Goal: Information Seeking & Learning: Learn about a topic

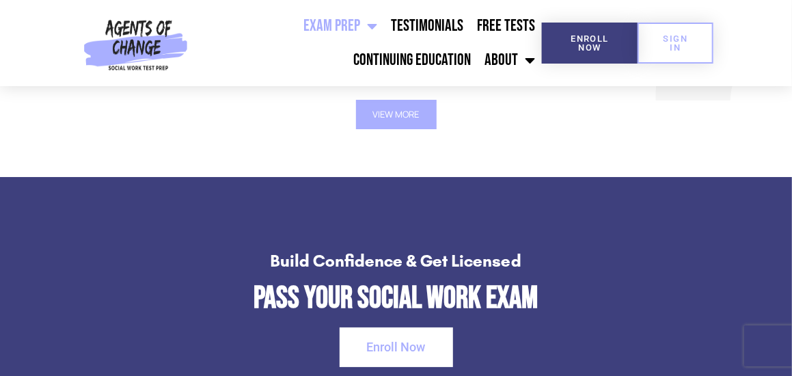
scroll to position [1981, 0]
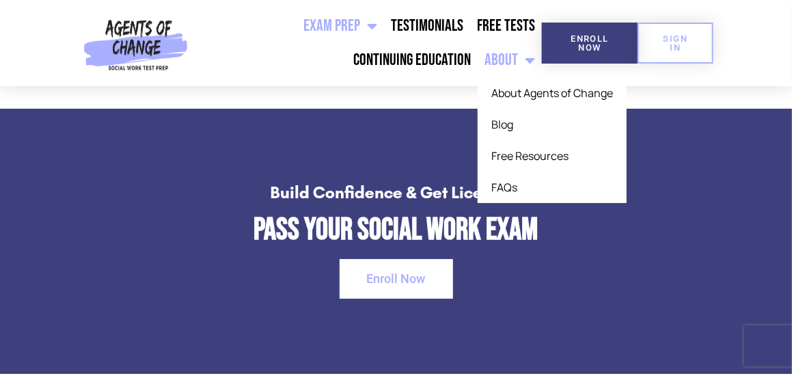
click at [499, 50] on link "About" at bounding box center [510, 60] width 64 height 34
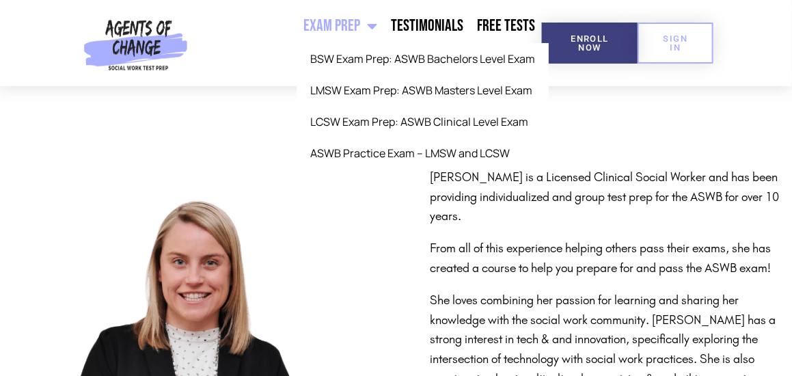
click at [344, 23] on link "Exam Prep" at bounding box center [339, 26] width 87 height 34
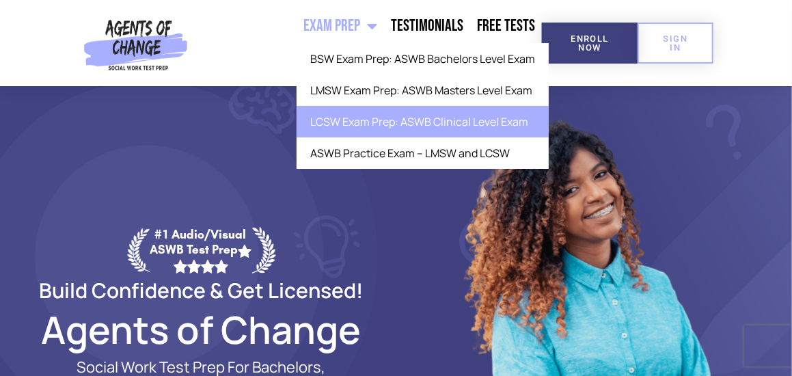
click at [348, 117] on link "LCSW Exam Prep: ASWB Clinical Level Exam" at bounding box center [422, 121] width 252 height 31
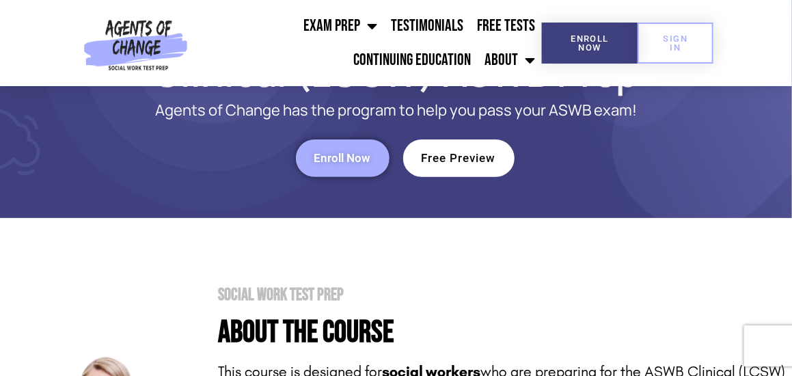
scroll to position [68, 0]
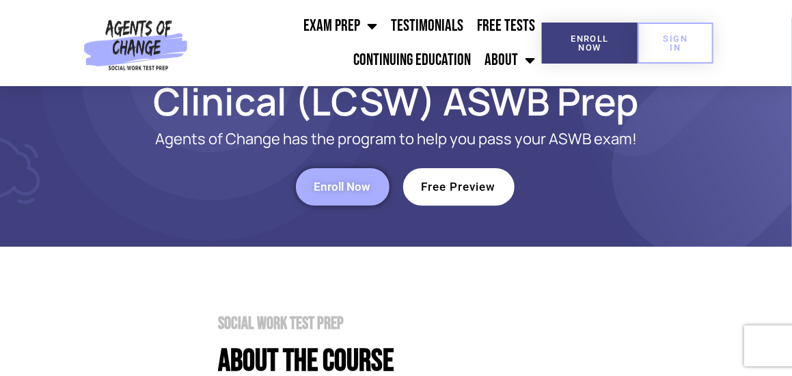
click at [429, 201] on link "Free Preview" at bounding box center [458, 187] width 111 height 38
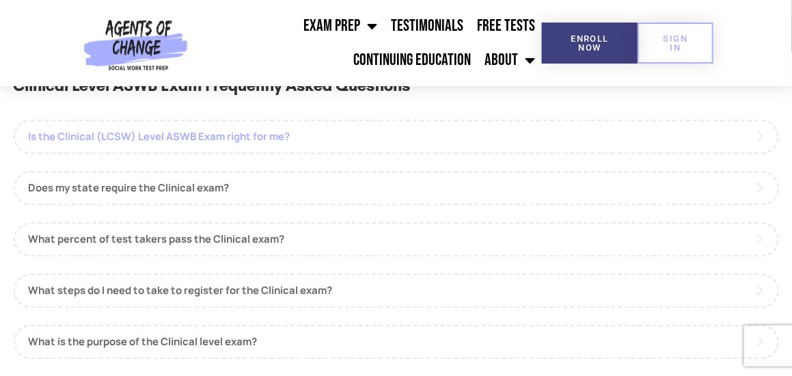
scroll to position [1230, 0]
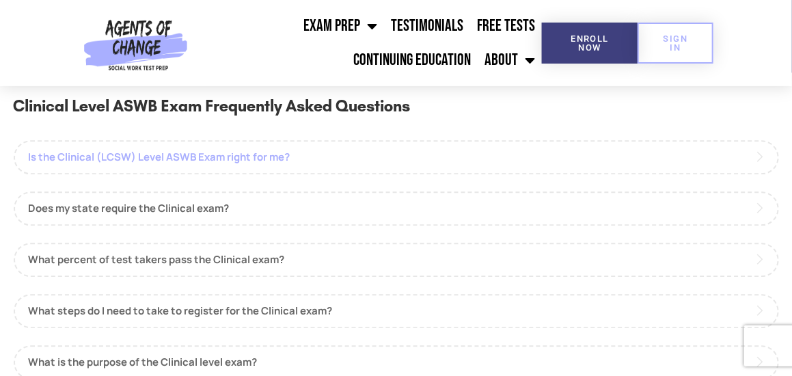
click at [286, 156] on link "Is the Clinical (LCSW) Level ASWB Exam right for me?" at bounding box center [396, 157] width 765 height 34
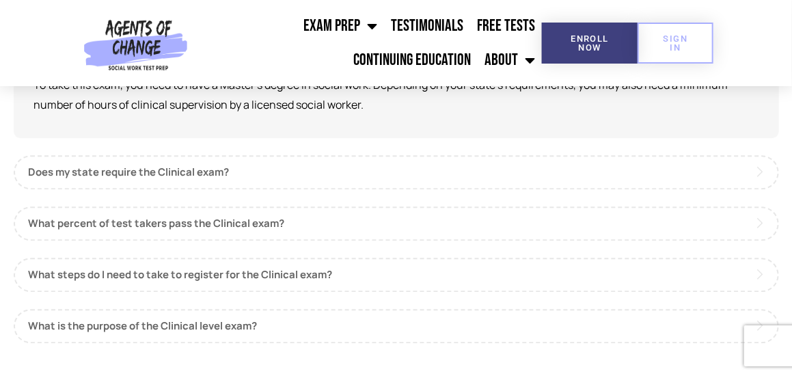
scroll to position [1435, 0]
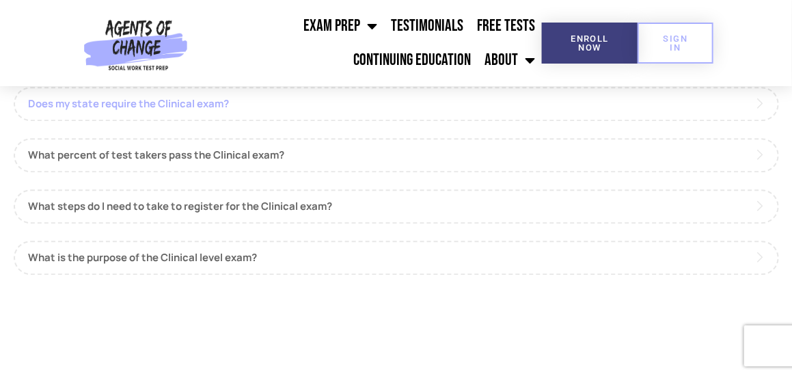
click at [139, 101] on link "Does my state require the Clinical exam?" at bounding box center [396, 104] width 765 height 34
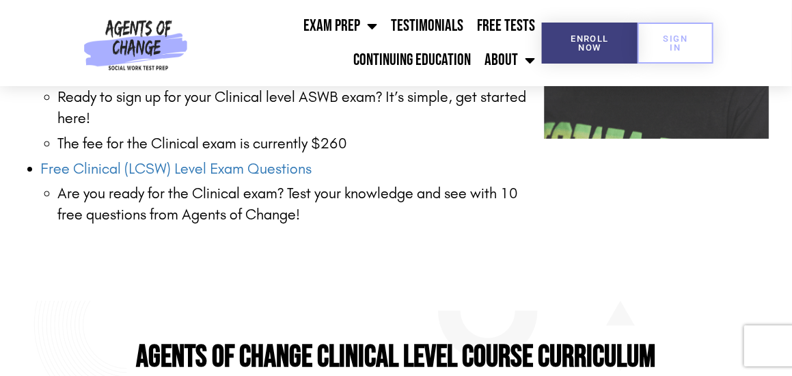
scroll to position [2169, 0]
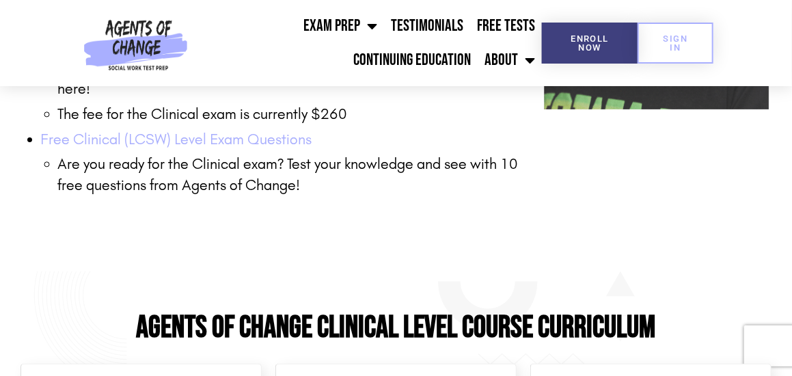
click at [238, 141] on link "Free Clinical (LCSW) Level Exam Questions" at bounding box center [176, 139] width 271 height 18
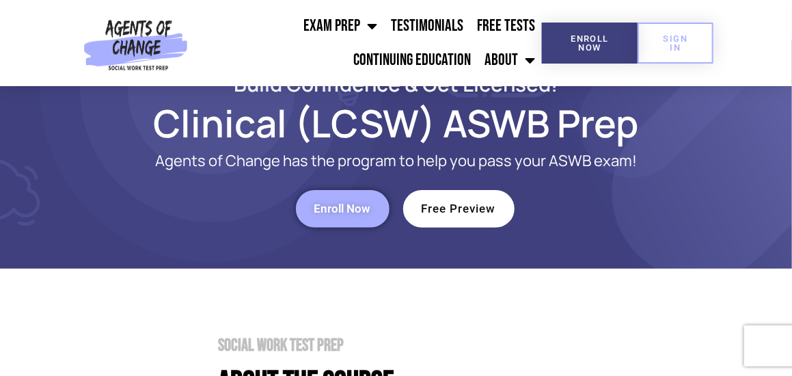
scroll to position [0, 0]
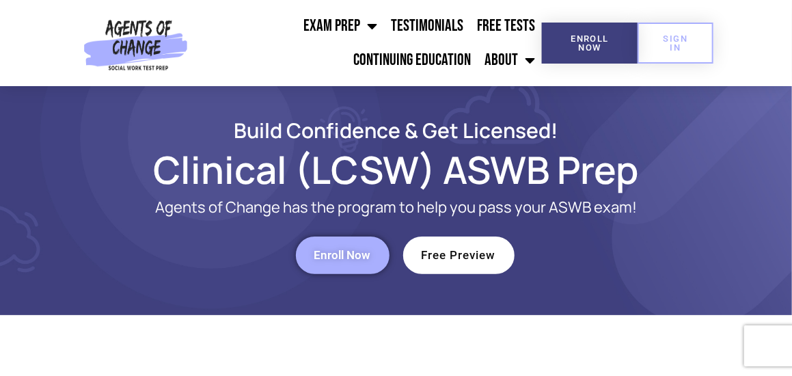
click at [359, 255] on span "Enroll Now" at bounding box center [342, 255] width 57 height 12
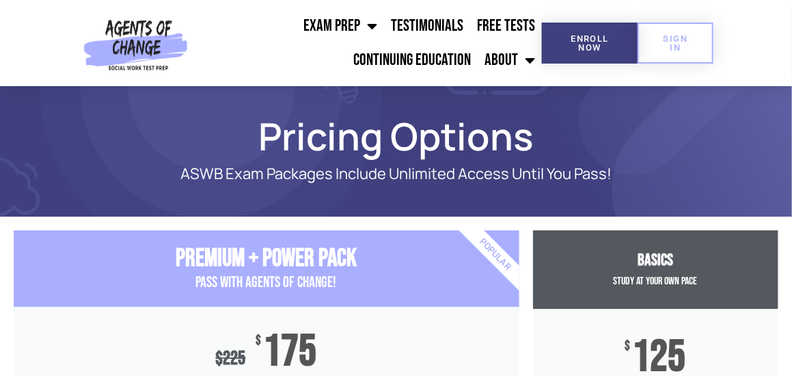
scroll to position [68, 0]
